Goal: Information Seeking & Learning: Understand process/instructions

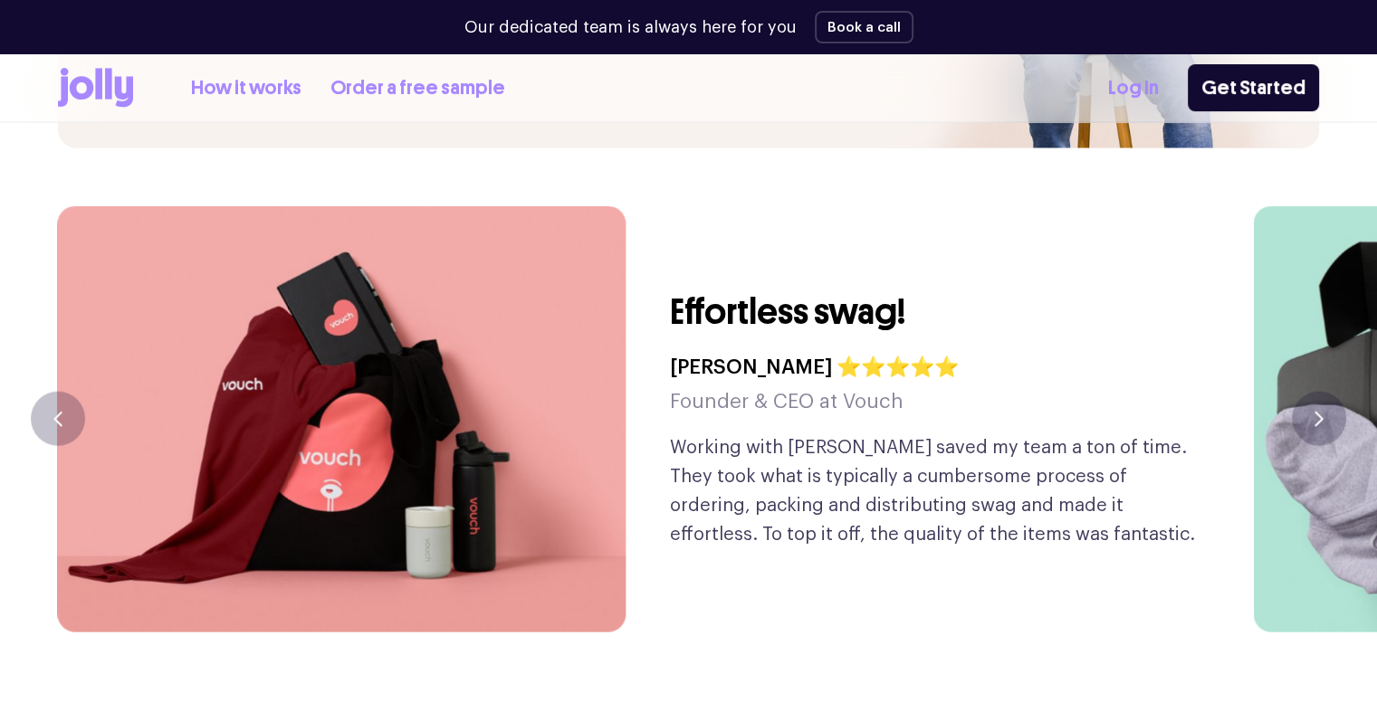
click at [1314, 412] on icon "button" at bounding box center [1318, 419] width 9 height 15
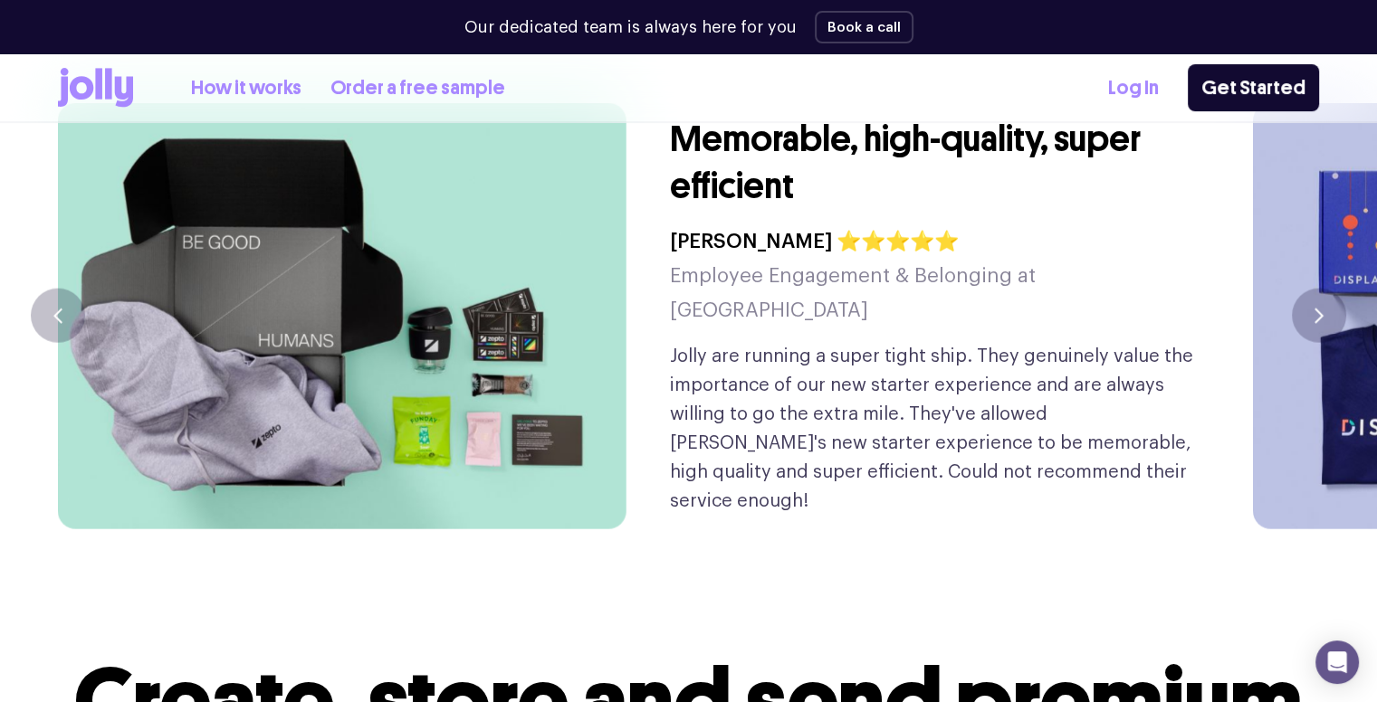
scroll to position [4207, 0]
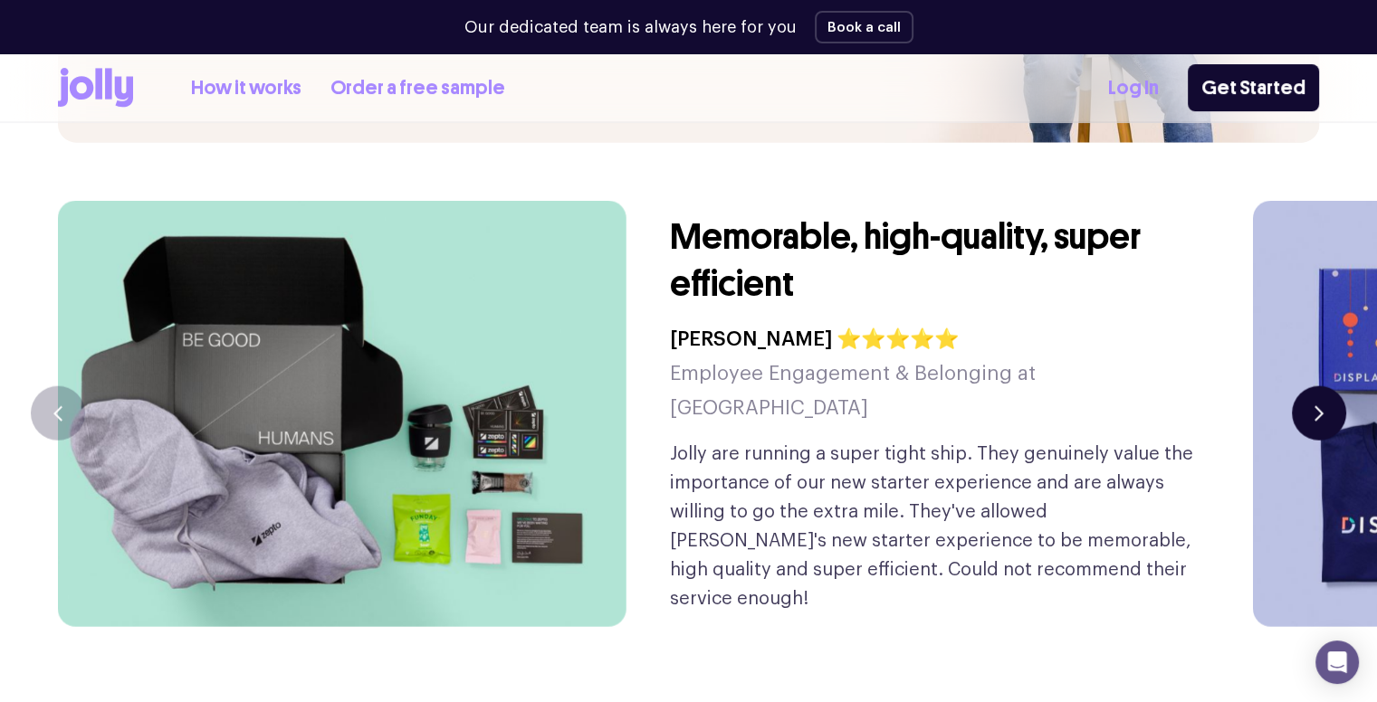
click at [1299, 386] on button "button" at bounding box center [1318, 413] width 54 height 54
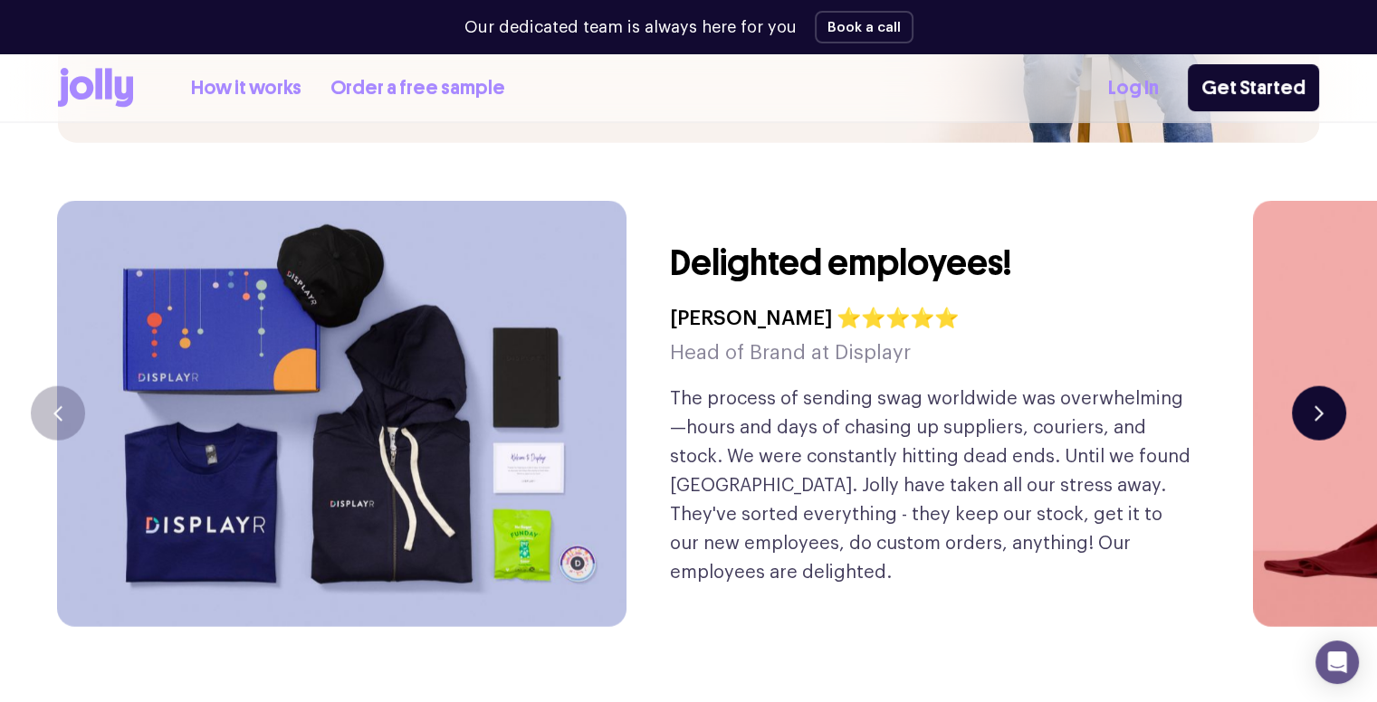
click at [1299, 386] on button "button" at bounding box center [1318, 413] width 54 height 54
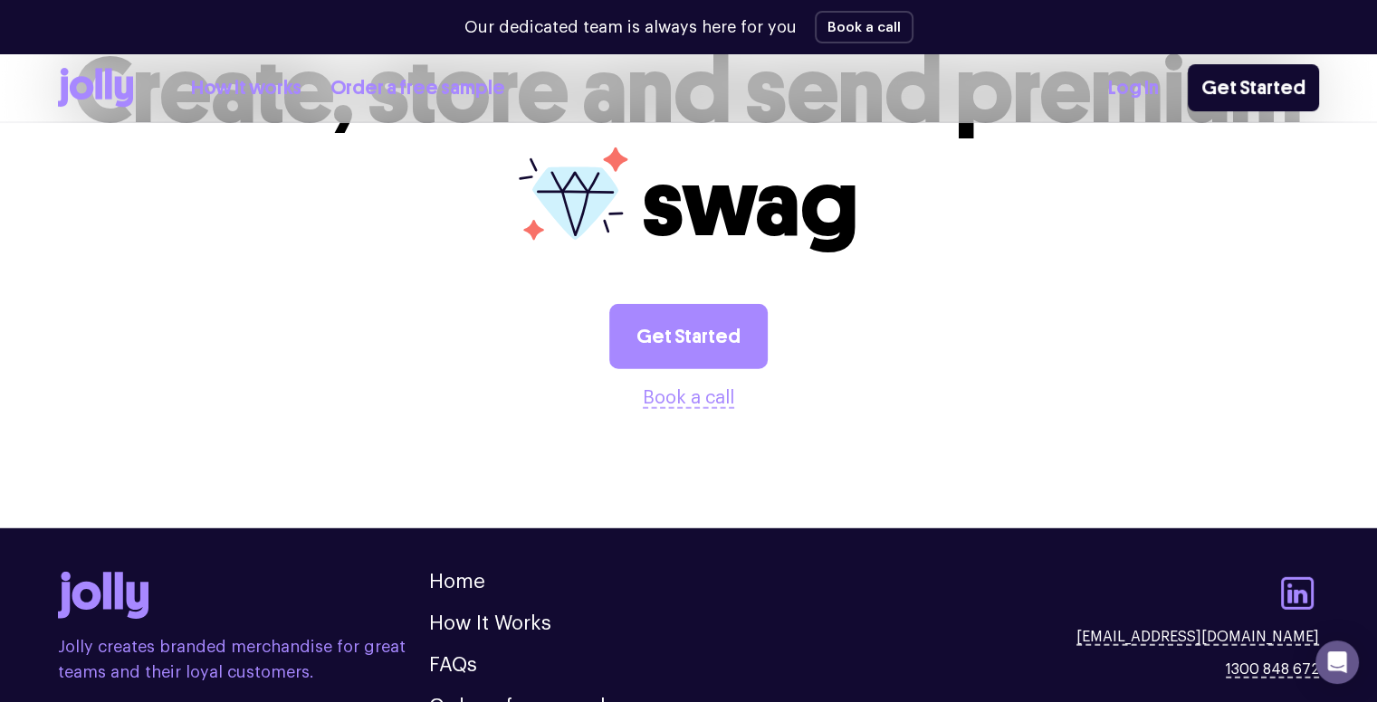
scroll to position [5035, 0]
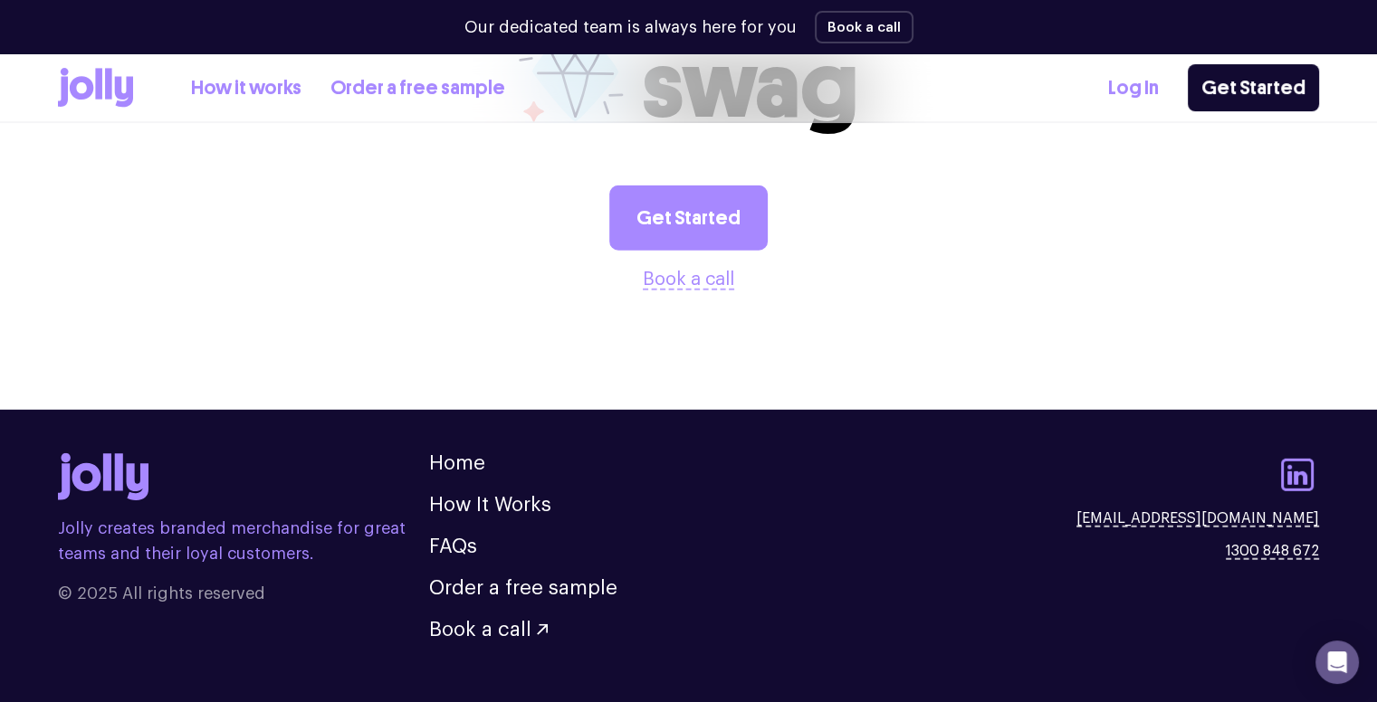
click at [529, 453] on ul "Home How It Works FAQs Order a free sample Book a call" at bounding box center [523, 546] width 188 height 186
click at [517, 495] on link "How It Works" at bounding box center [490, 505] width 122 height 20
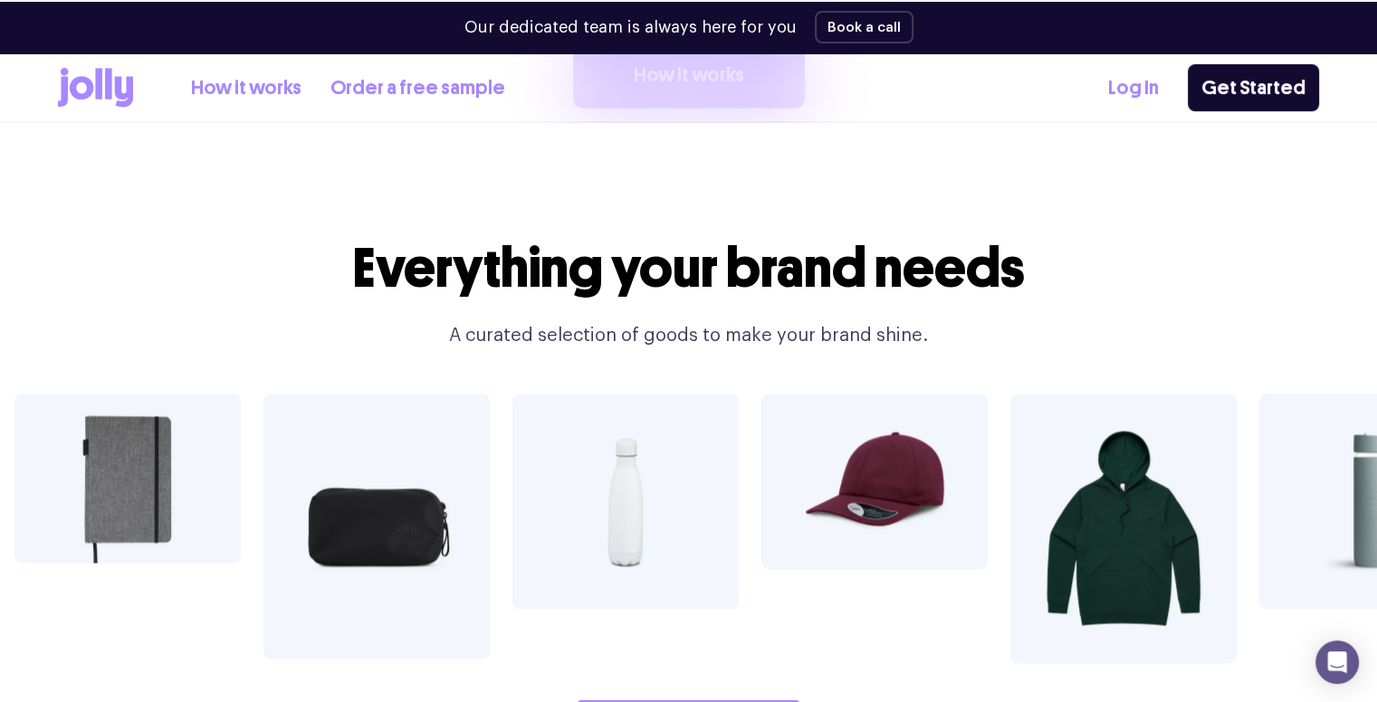
scroll to position [3210, 0]
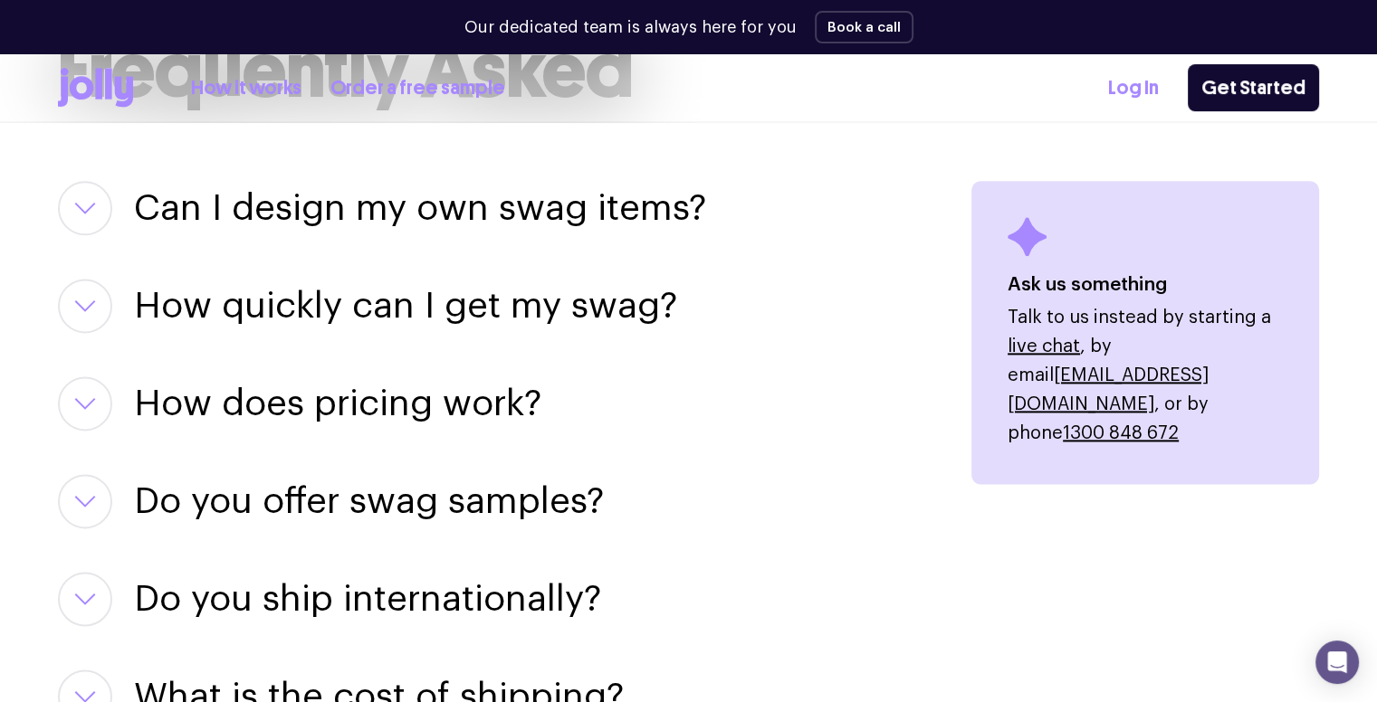
scroll to position [2306, 0]
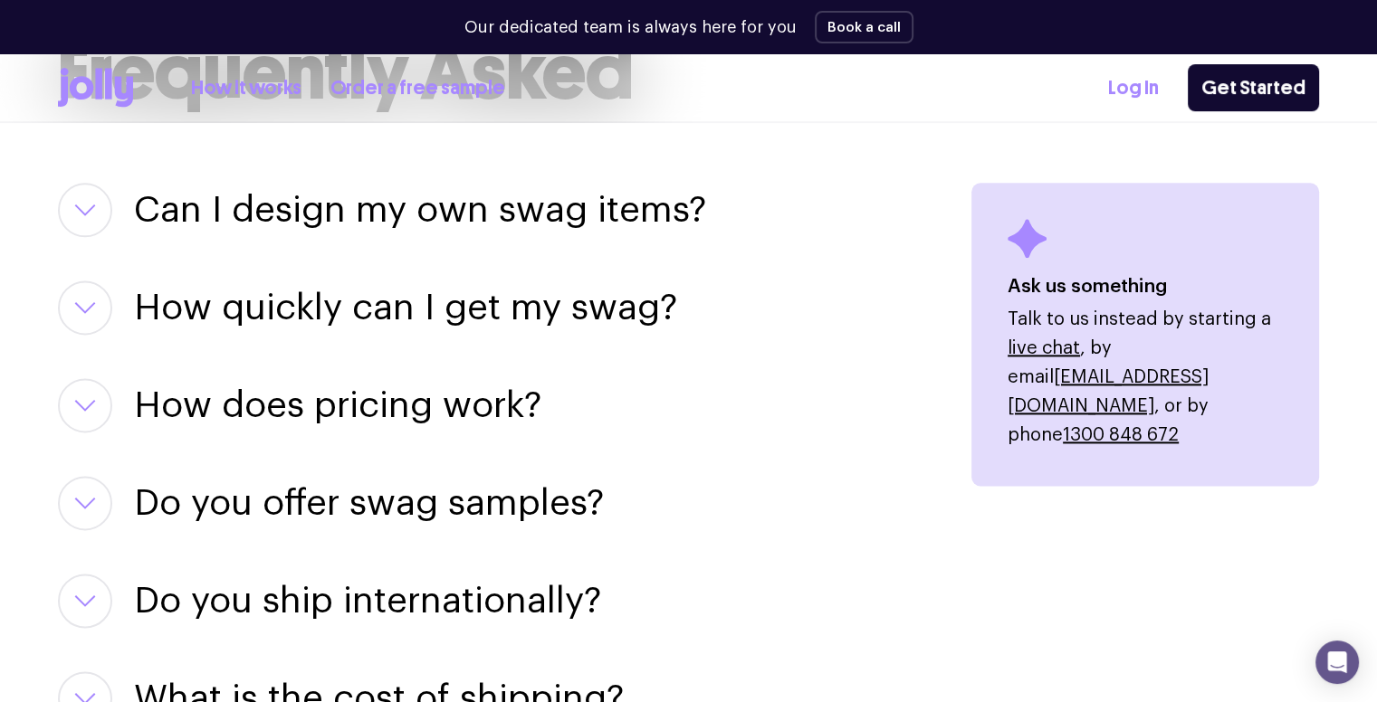
click at [88, 216] on button "button" at bounding box center [85, 210] width 54 height 54
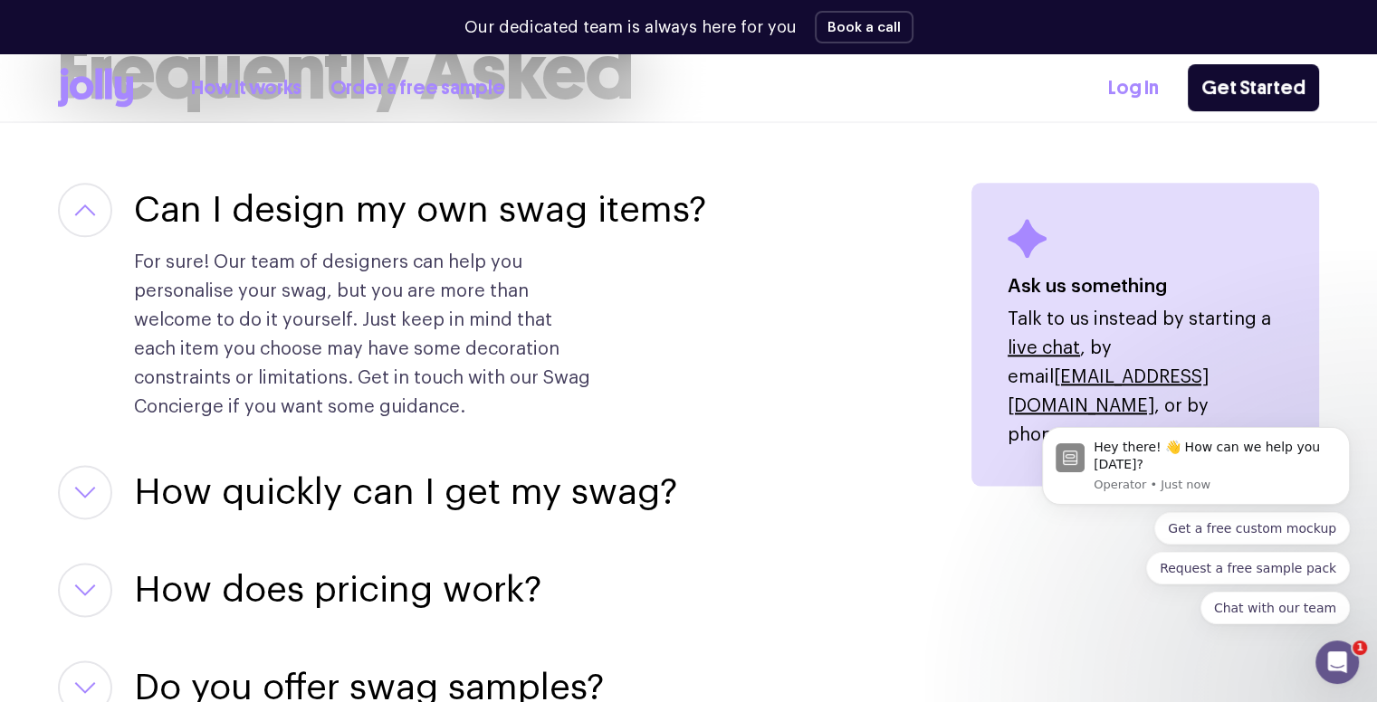
scroll to position [0, 0]
